Goal: Entertainment & Leisure: Consume media (video, audio)

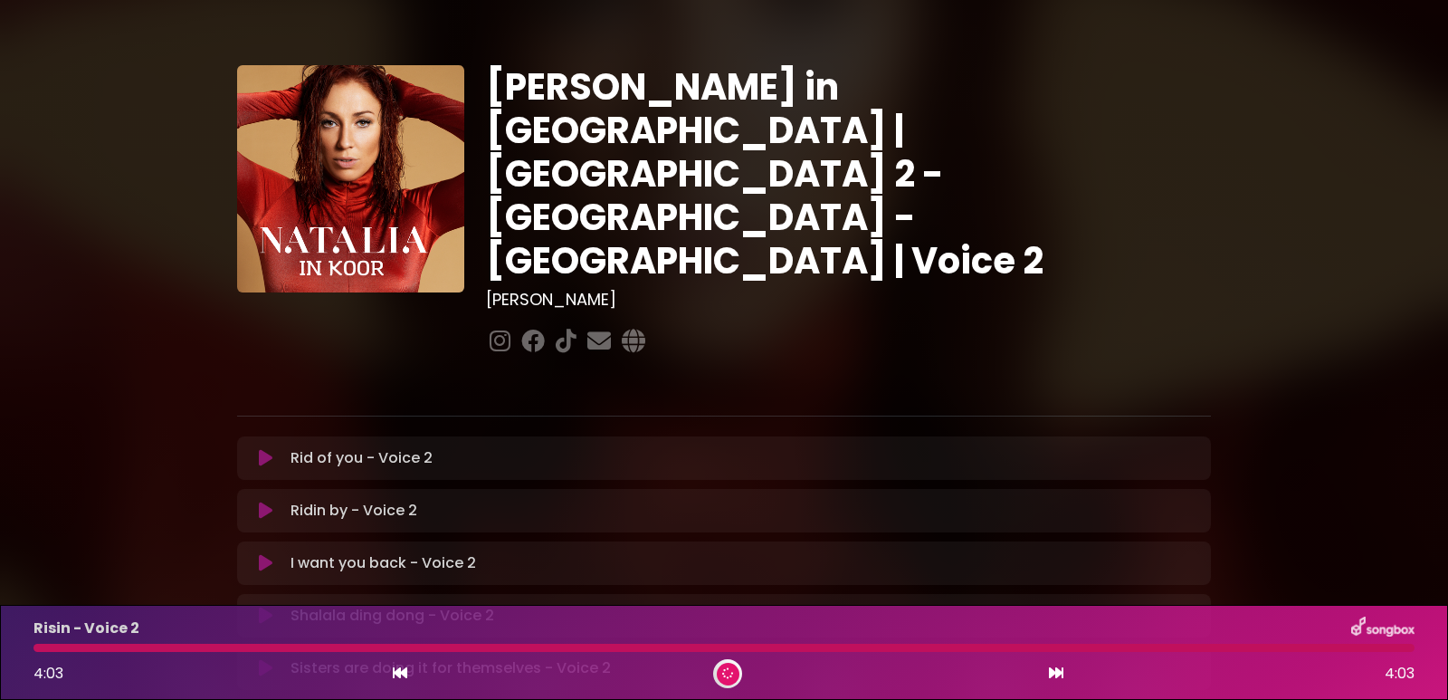
click at [408, 666] on div "4:03 4:03" at bounding box center [724, 673] width 1403 height 29
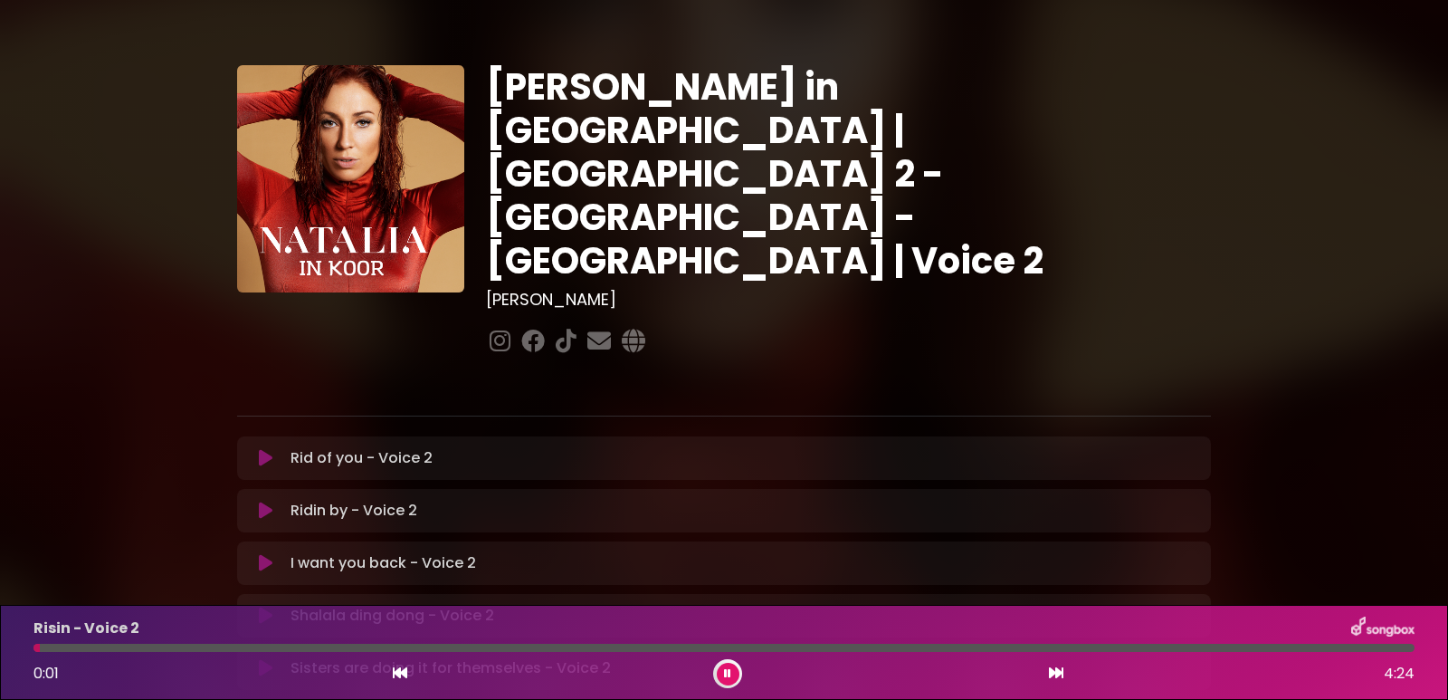
click at [394, 671] on icon at bounding box center [400, 672] width 14 height 14
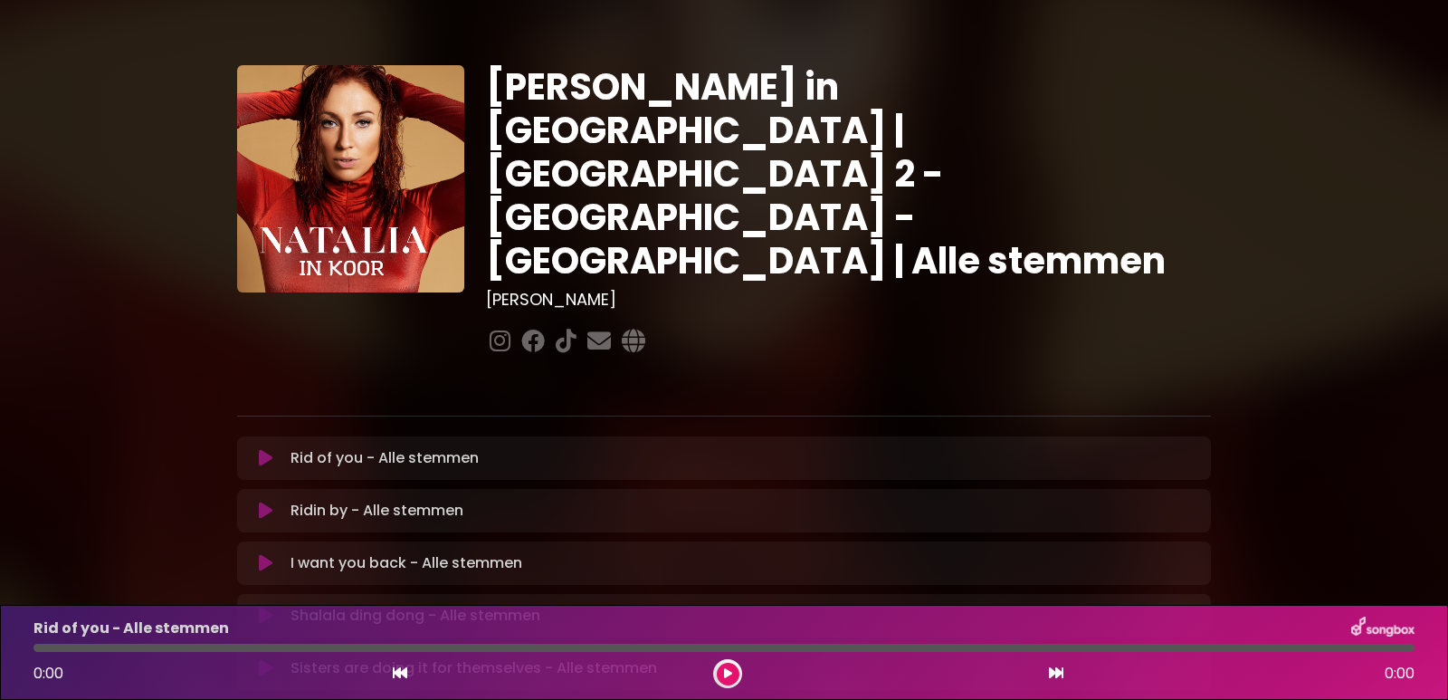
click at [723, 664] on button at bounding box center [728, 674] width 23 height 23
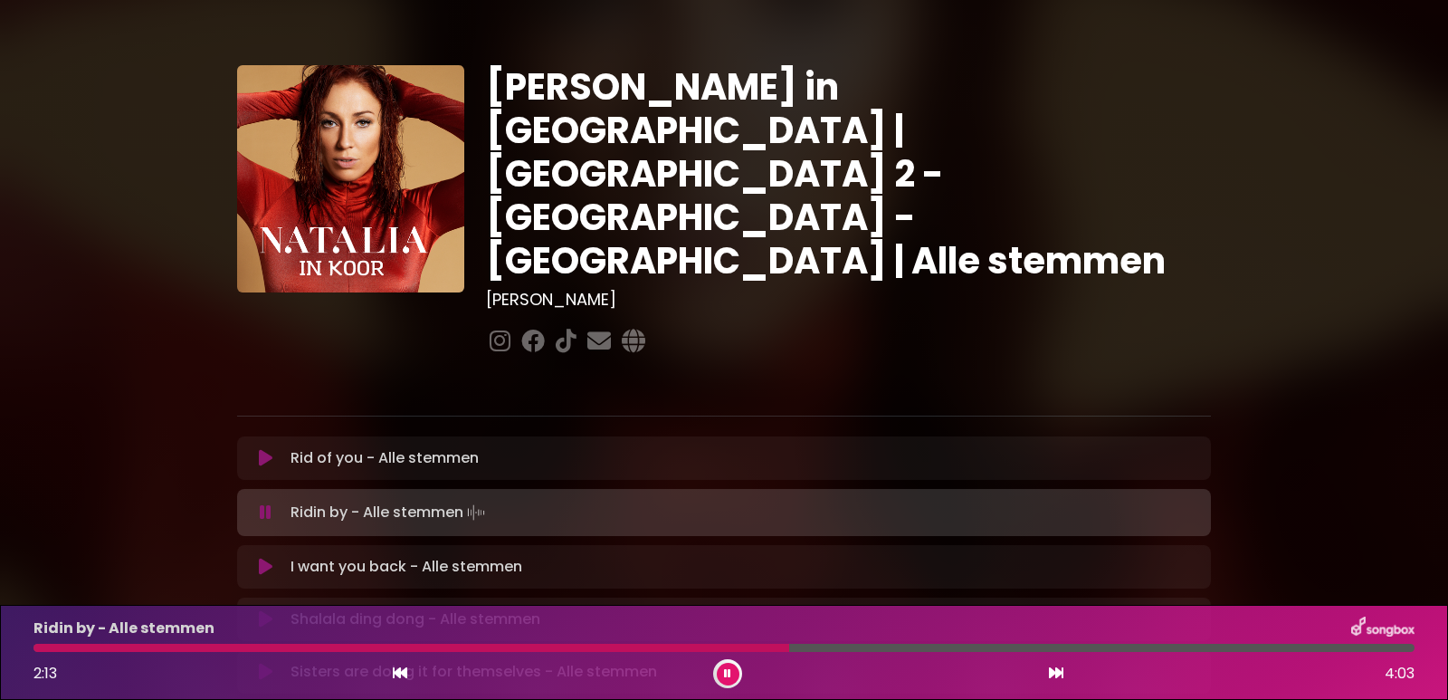
click at [736, 666] on button at bounding box center [728, 674] width 23 height 23
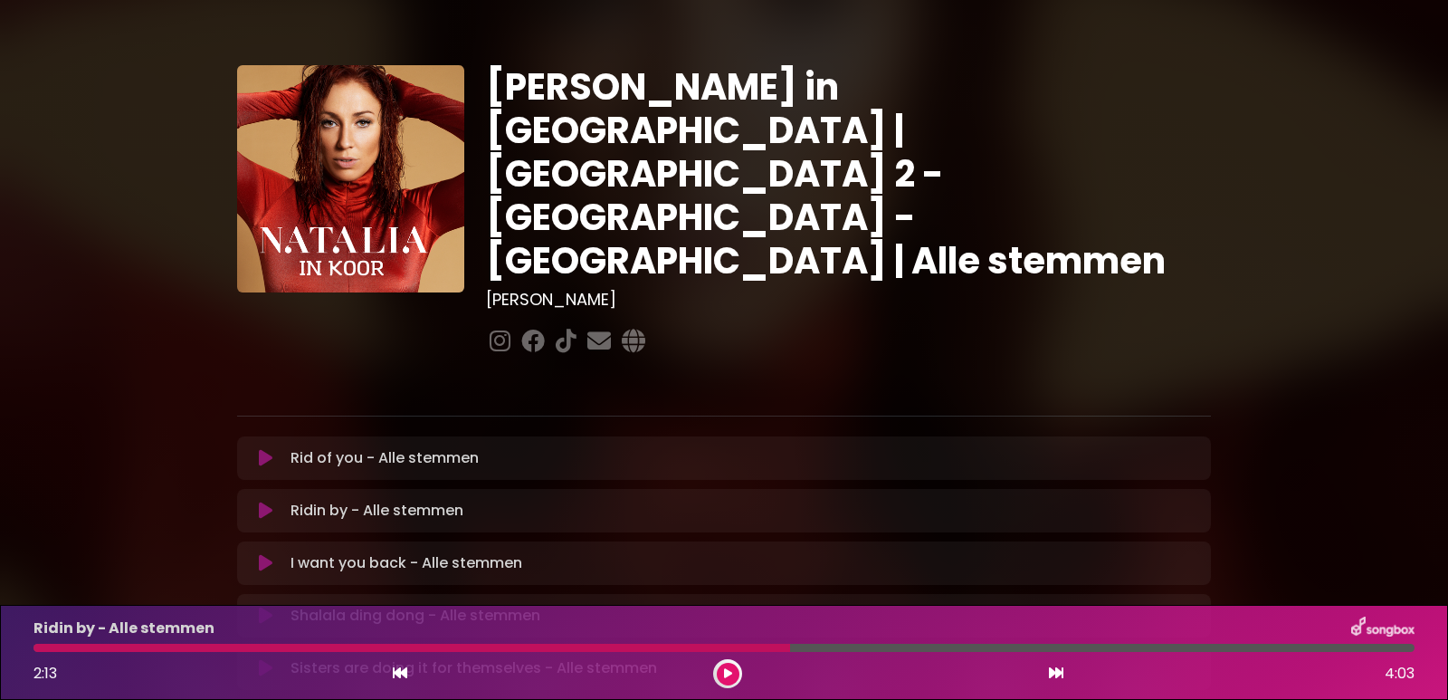
click at [736, 666] on button at bounding box center [728, 674] width 23 height 23
